Goal: Task Accomplishment & Management: Manage account settings

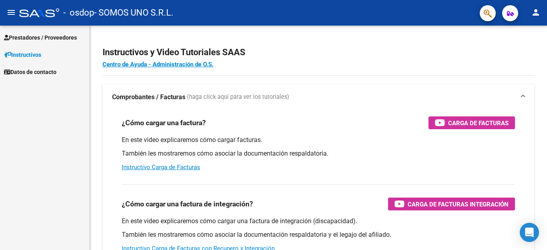
click at [535, 13] on mat-icon "person" at bounding box center [536, 13] width 10 height 10
click at [520, 34] on button "person Mi Perfil" at bounding box center [519, 33] width 49 height 19
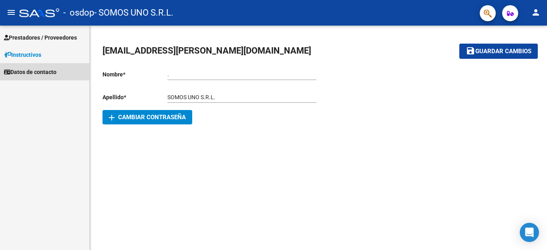
click at [30, 71] on span "Datos de contacto" at bounding box center [30, 72] width 52 height 9
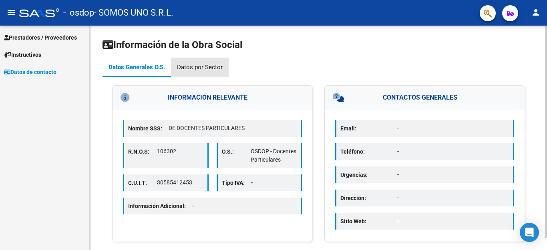
click at [205, 69] on div "Datos por Sector" at bounding box center [200, 67] width 46 height 9
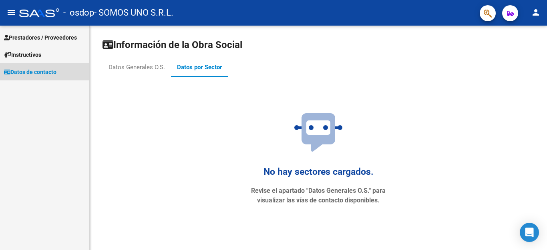
click at [30, 71] on span "Datos de contacto" at bounding box center [30, 72] width 52 height 9
click at [9, 11] on mat-icon "menu" at bounding box center [11, 13] width 10 height 10
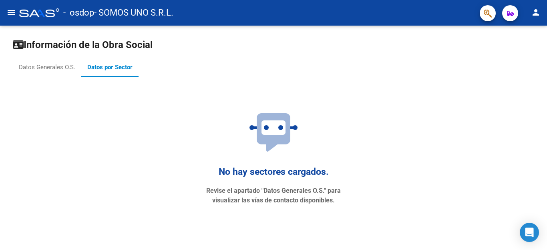
click at [9, 11] on mat-icon "menu" at bounding box center [11, 13] width 10 height 10
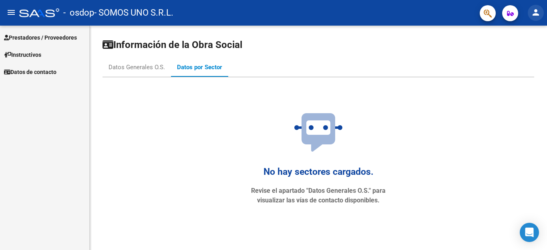
click at [536, 12] on mat-icon "person" at bounding box center [536, 13] width 10 height 10
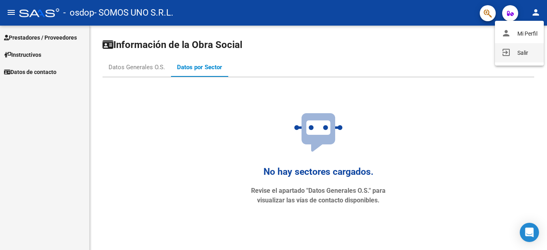
click at [521, 51] on button "exit_to_app Salir" at bounding box center [519, 52] width 49 height 19
